Goal: Task Accomplishment & Management: Complete application form

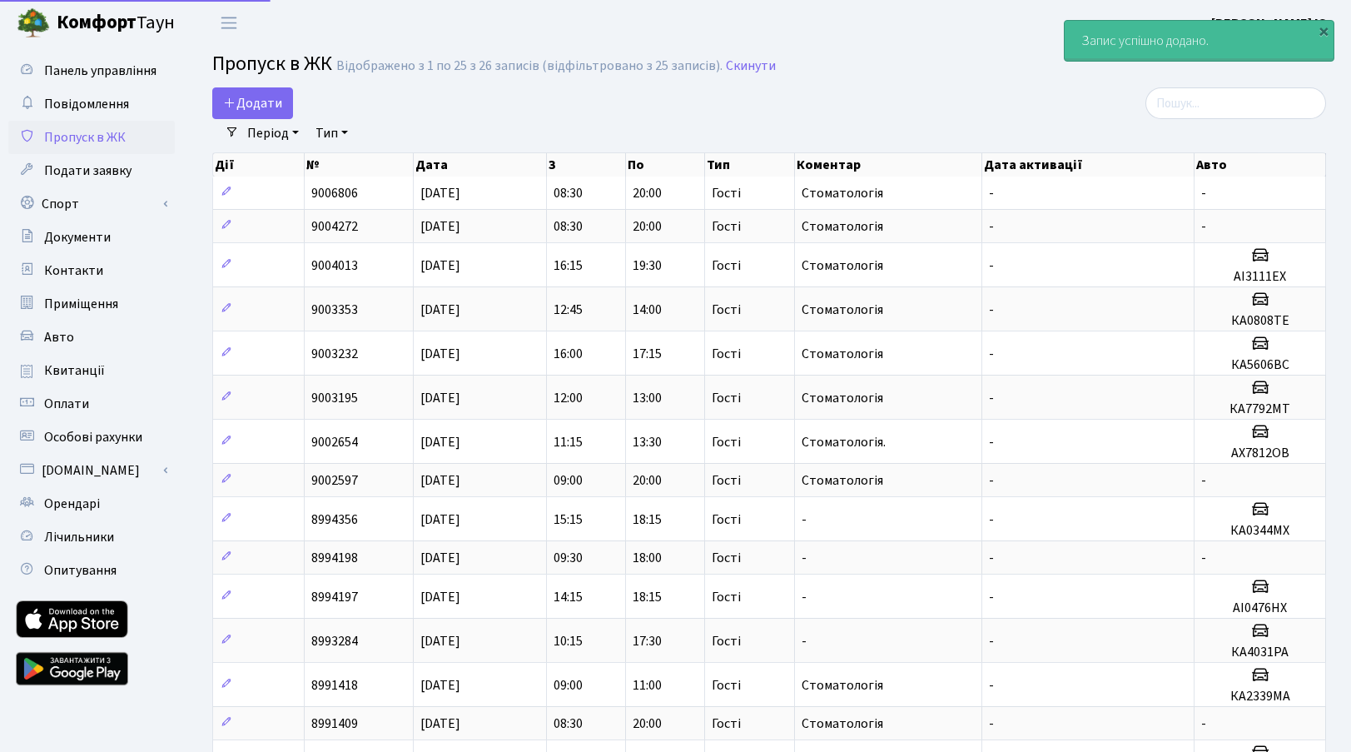
select select "25"
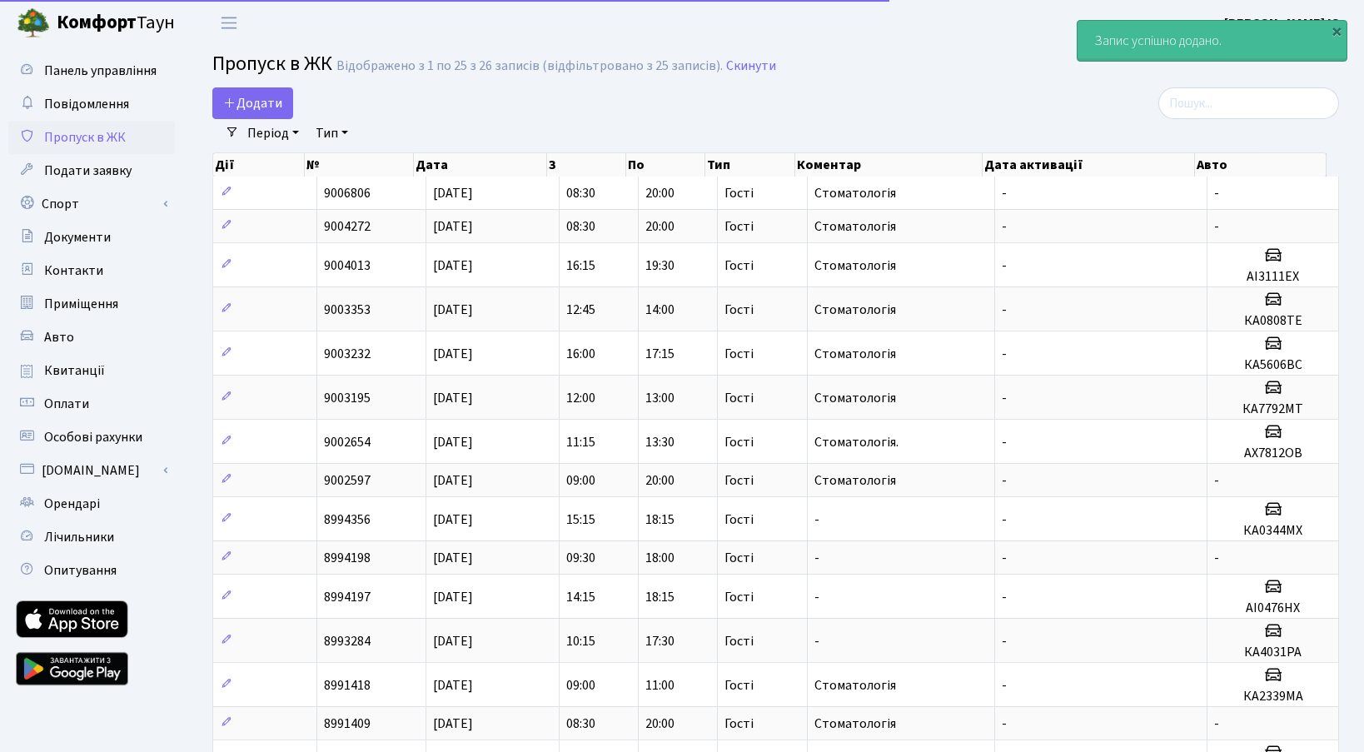
select select "25"
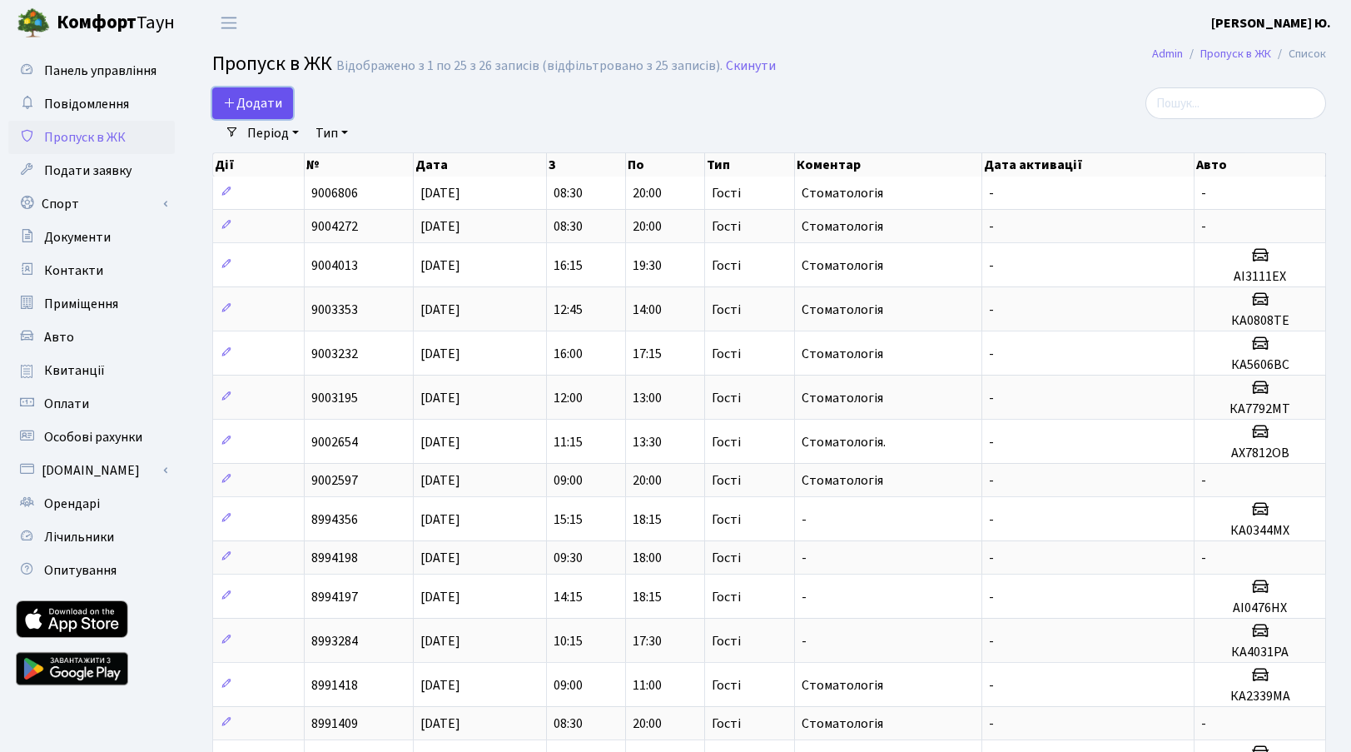
click at [278, 92] on link "Додати" at bounding box center [252, 103] width 81 height 32
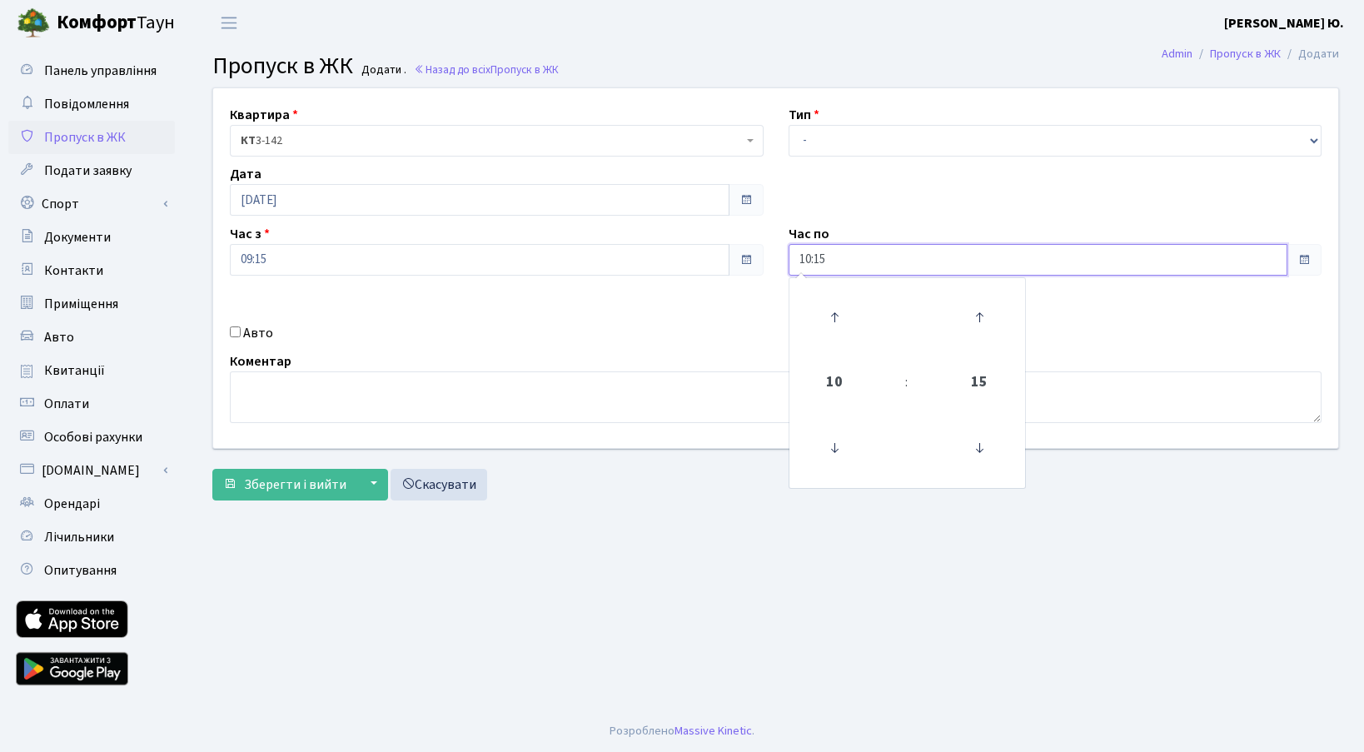
click at [827, 259] on input "10:15" at bounding box center [1038, 260] width 500 height 32
click at [830, 325] on icon at bounding box center [834, 317] width 45 height 45
type input "11:15"
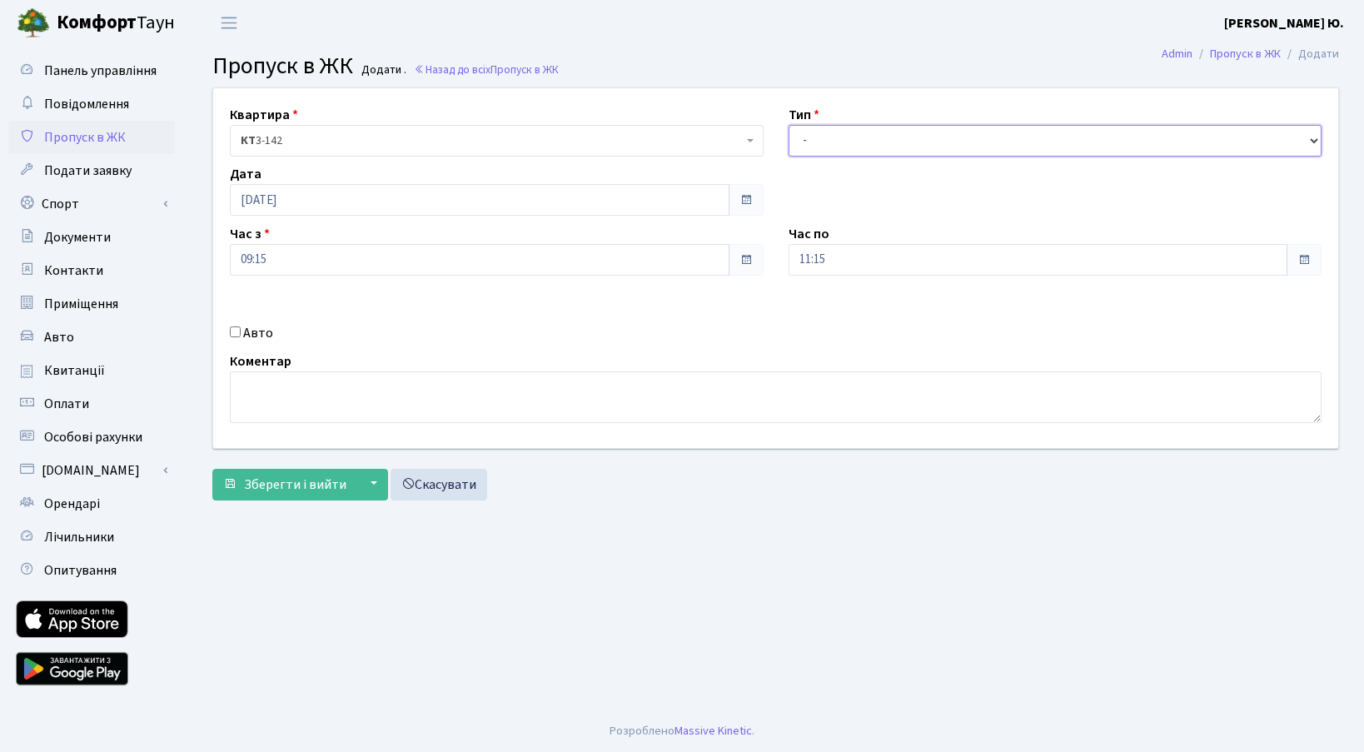
click at [814, 139] on select "- Доставка Таксі Гості Сервіс" at bounding box center [1055, 141] width 534 height 32
select select "3"
click at [788, 125] on select "- Доставка Таксі Гості Сервіс" at bounding box center [1055, 141] width 534 height 32
click at [231, 330] on input "Авто" at bounding box center [235, 331] width 11 height 11
checkbox input "true"
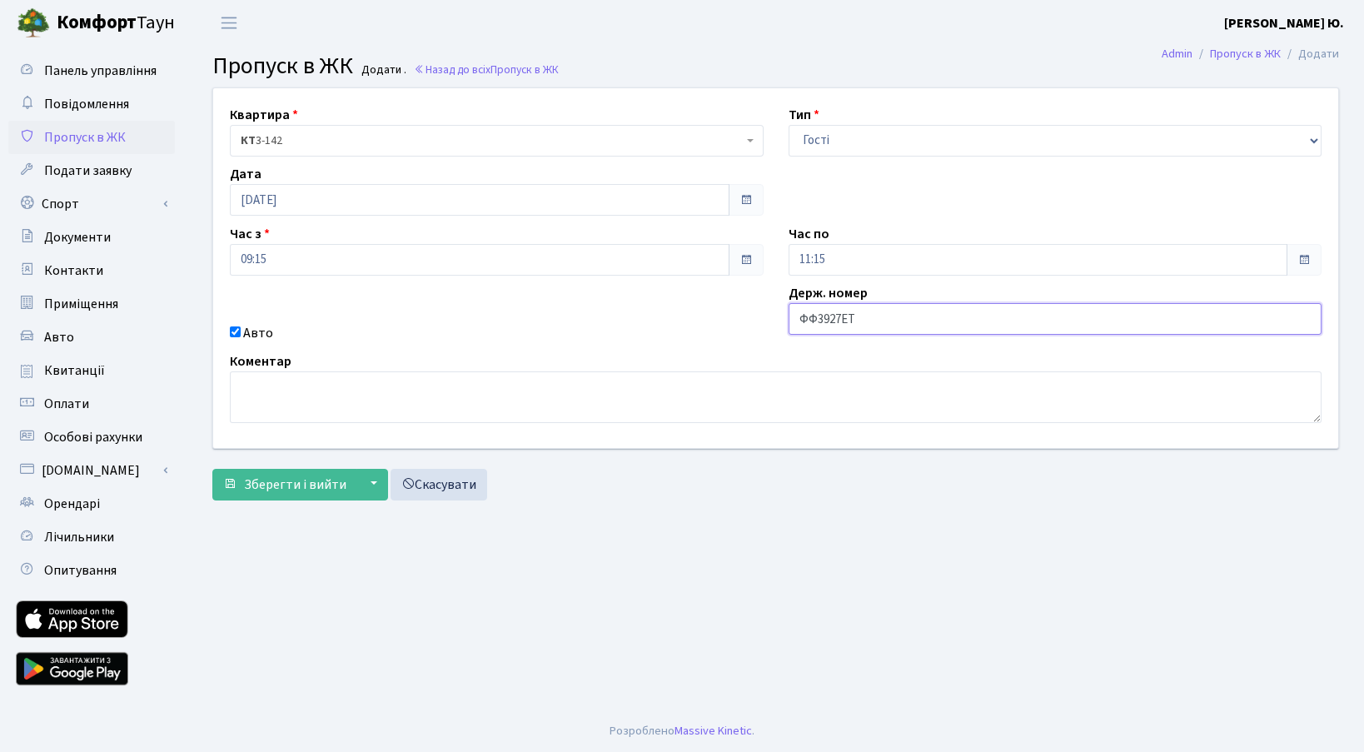
click at [815, 316] on input "ФФ3927ЕТ" at bounding box center [1055, 319] width 534 height 32
type input "АА3927ЕТ"
click at [476, 391] on textarea at bounding box center [775, 397] width 1091 height 52
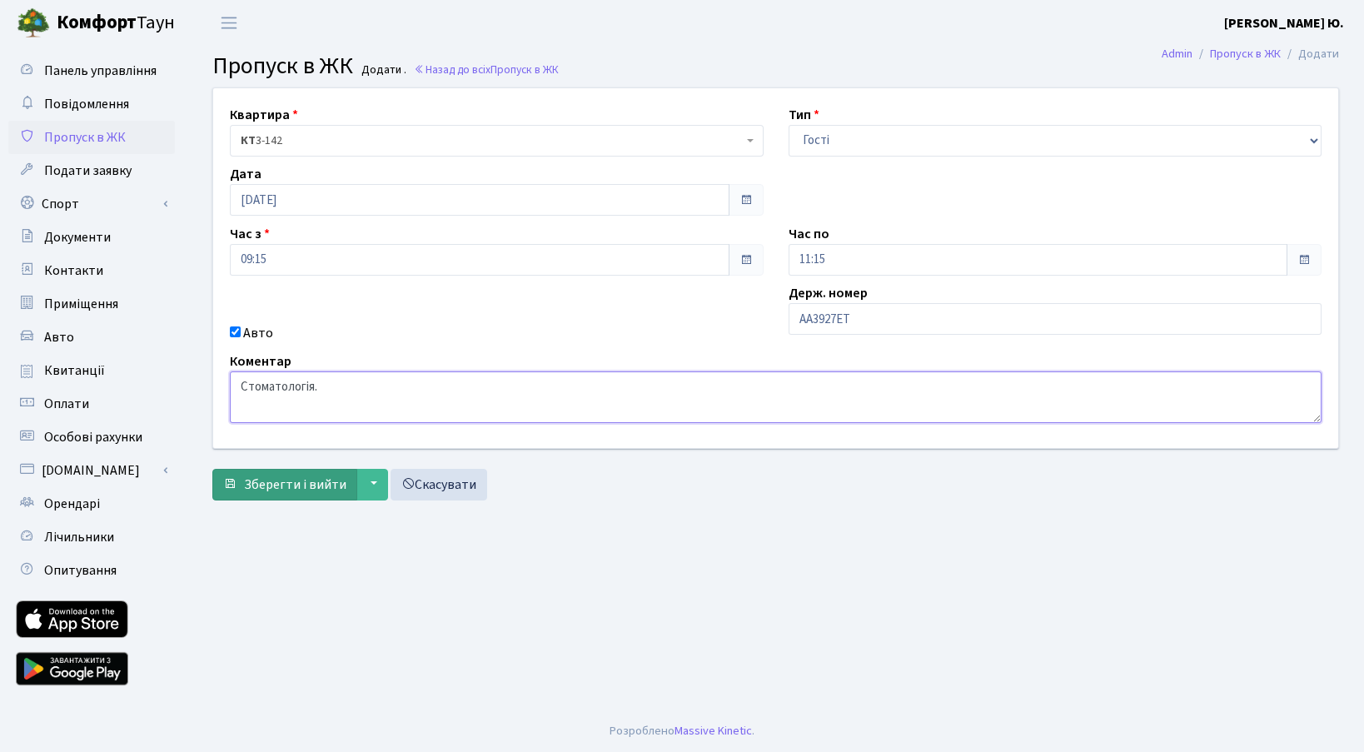
type textarea "Стоматологія."
click at [296, 484] on span "Зберегти і вийти" at bounding box center [295, 484] width 102 height 18
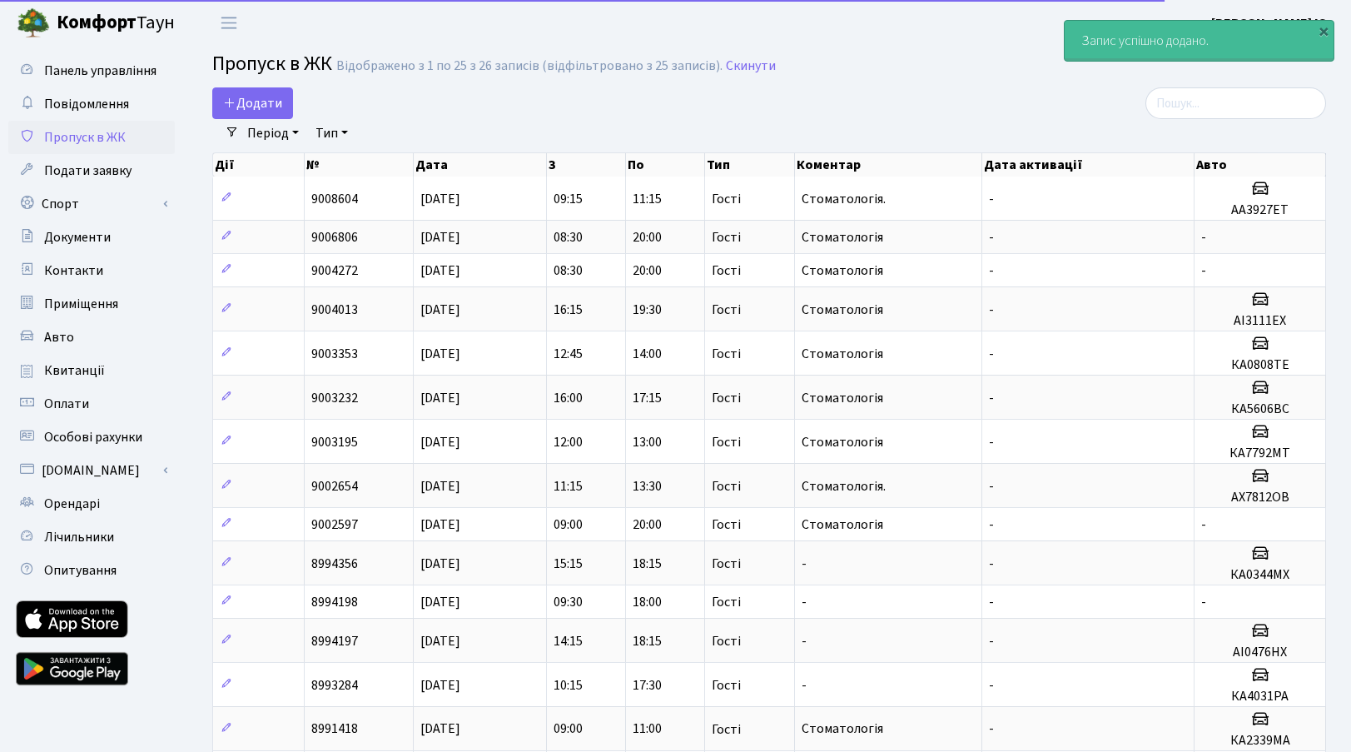
select select "25"
